Goal: Task Accomplishment & Management: Complete application form

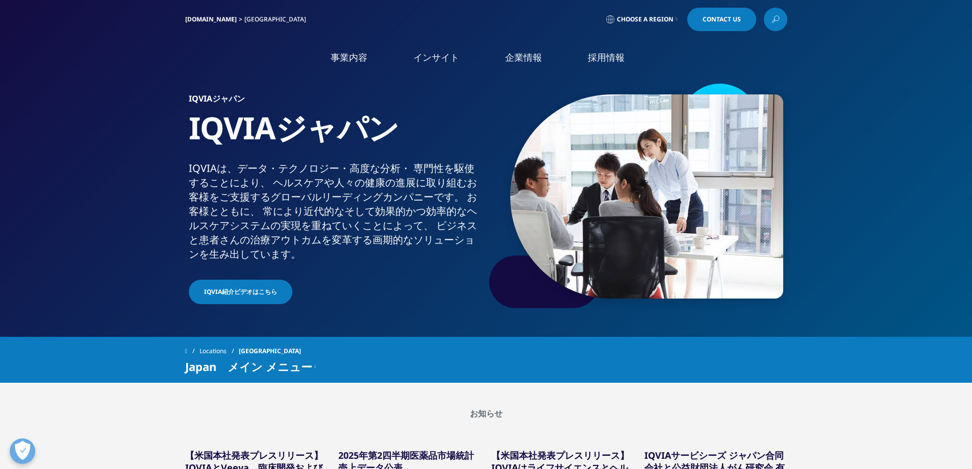
click at [716, 20] on span "Contact Us" at bounding box center [722, 19] width 38 height 6
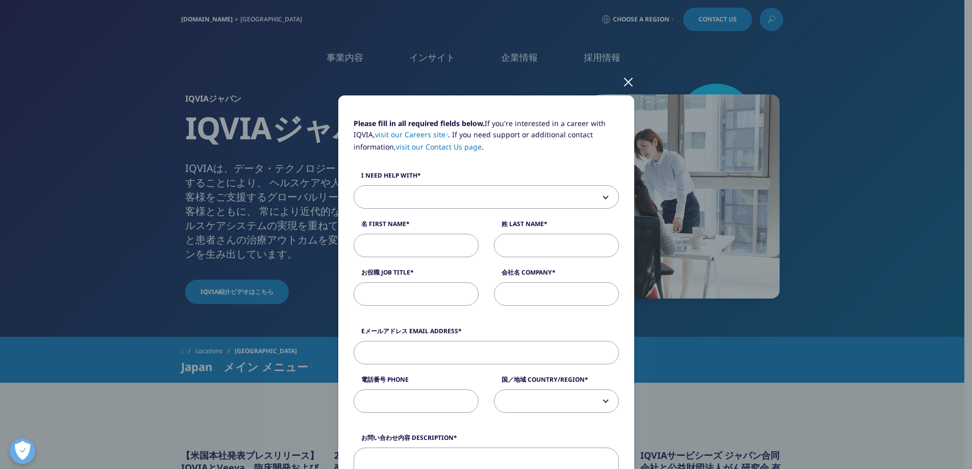
click at [623, 84] on div at bounding box center [629, 81] width 12 height 28
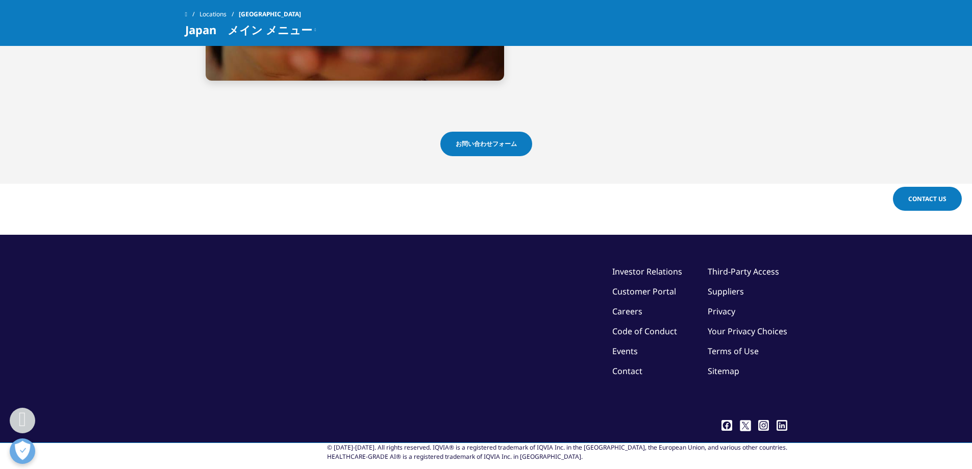
scroll to position [2508, 0]
click at [491, 106] on section "お問い合わせフォーム" at bounding box center [486, 145] width 972 height 78
click at [492, 132] on link "お問い合わせフォーム" at bounding box center [486, 144] width 92 height 24
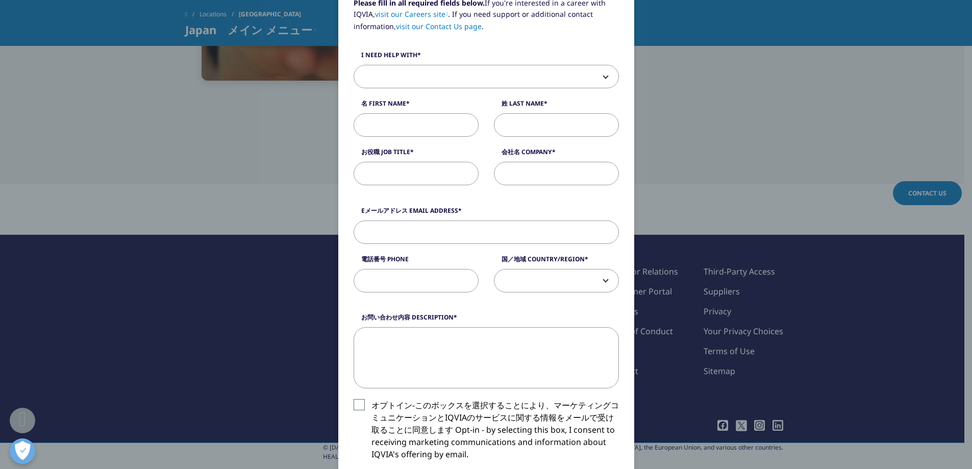
scroll to position [102, 0]
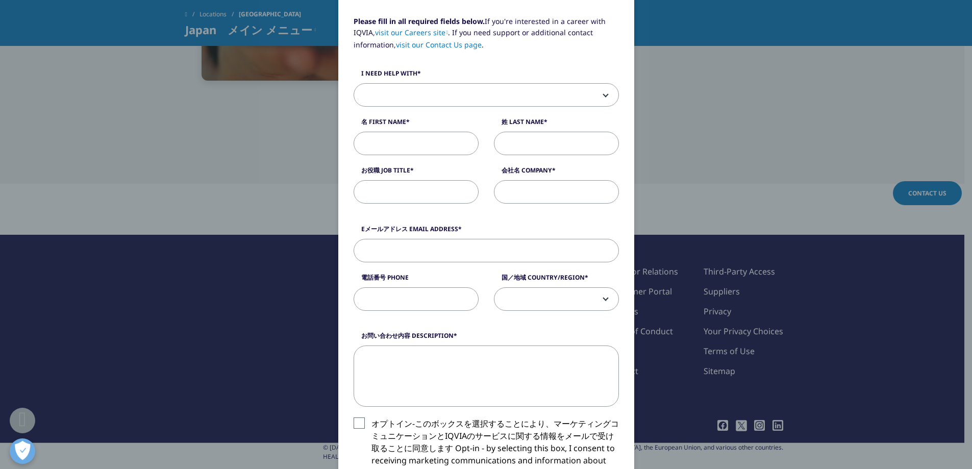
click at [465, 95] on span at bounding box center [486, 95] width 264 height 23
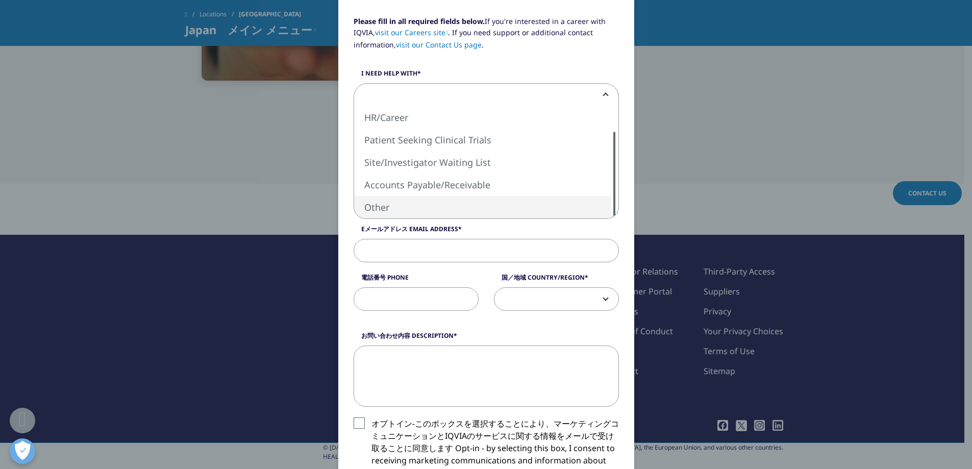
select select "Other"
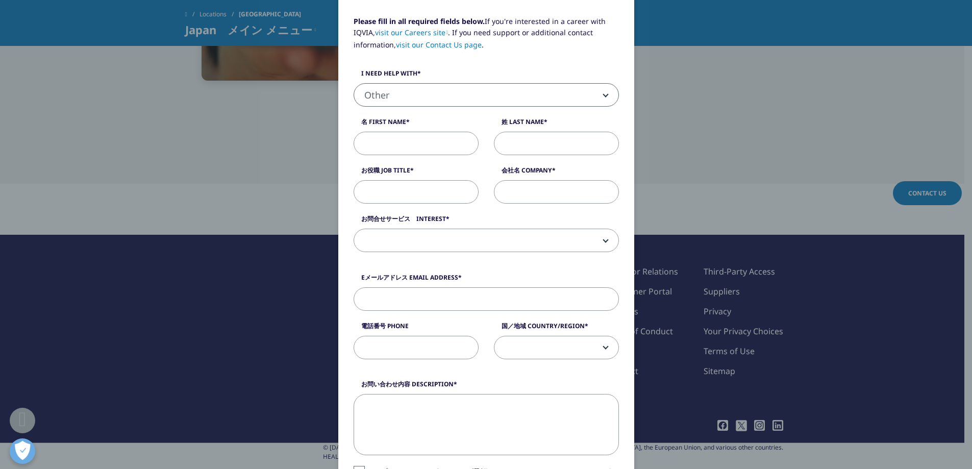
click at [424, 141] on input "名 First Name" at bounding box center [416, 143] width 125 height 23
click at [531, 141] on input "姓 Last Name" at bounding box center [556, 143] width 125 height 23
click at [516, 146] on input "姓 Last Name" at bounding box center [556, 143] width 125 height 23
